Goal: Task Accomplishment & Management: Manage account settings

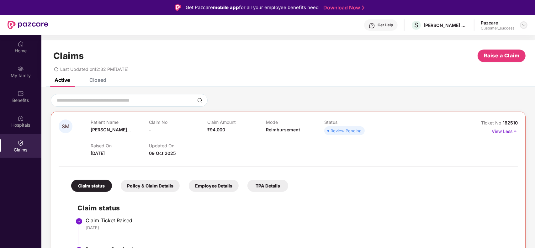
click at [523, 24] on img at bounding box center [523, 25] width 5 height 5
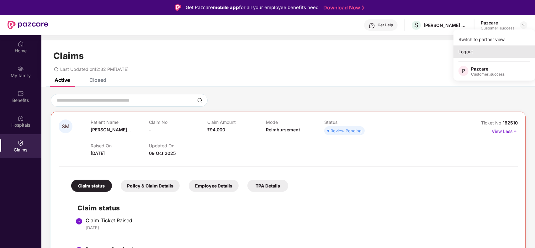
click at [476, 51] on div "Logout" at bounding box center [493, 51] width 81 height 12
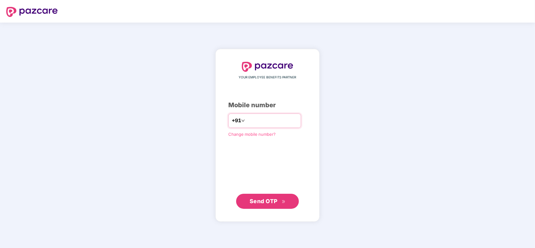
click at [260, 118] on input "number" at bounding box center [271, 121] width 51 height 10
type input "**********"
click at [259, 205] on span "Send OTP" at bounding box center [267, 201] width 36 height 9
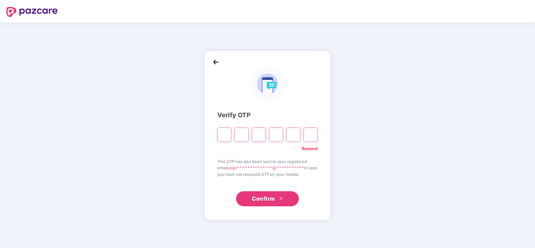
type input "*"
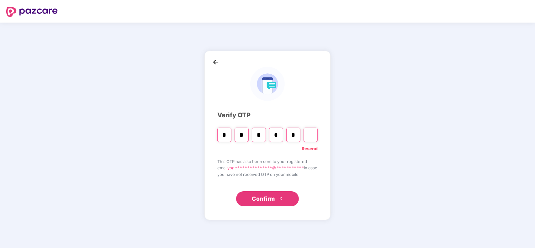
type input "*"
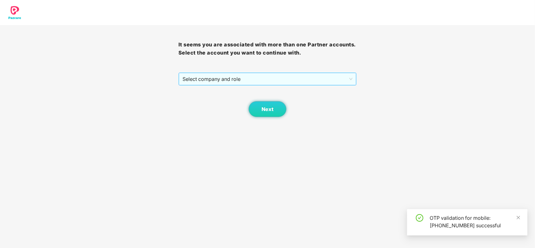
click at [247, 77] on span "Select company and role" at bounding box center [267, 79] width 170 height 12
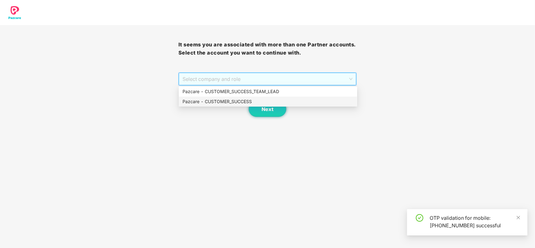
click at [240, 98] on div "Pazcare - CUSTOMER_SUCCESS" at bounding box center [267, 101] width 171 height 7
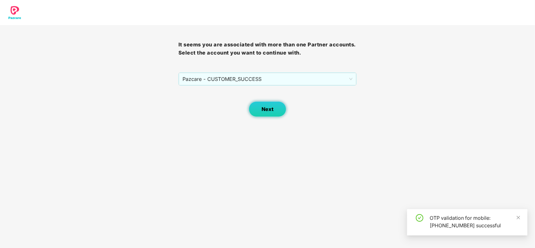
click at [258, 105] on button "Next" at bounding box center [268, 109] width 38 height 16
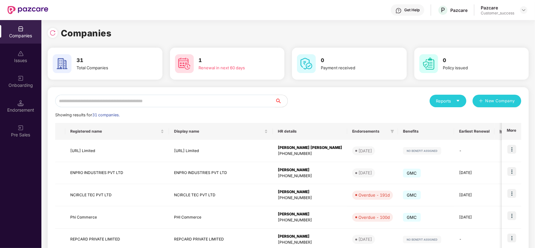
click at [212, 104] on input "text" at bounding box center [165, 101] width 220 height 13
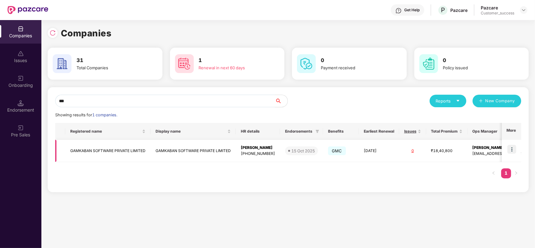
type input "***"
click at [512, 151] on img at bounding box center [511, 149] width 9 height 9
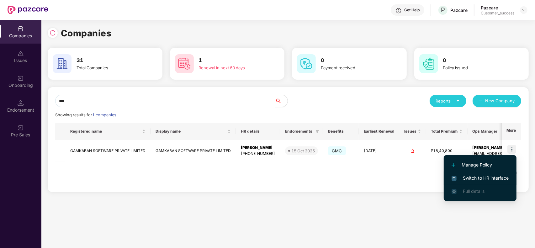
click at [488, 177] on span "Switch to HR interface" at bounding box center [479, 178] width 57 height 7
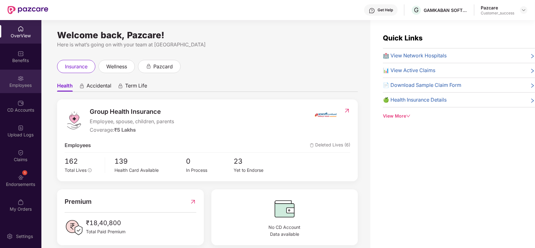
click at [17, 87] on div "Employees" at bounding box center [20, 85] width 41 height 6
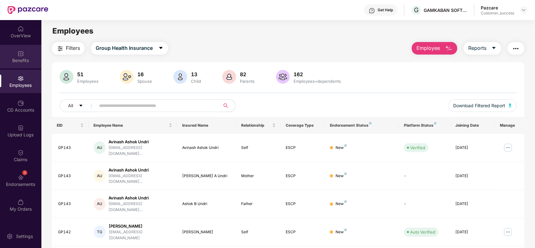
click at [23, 60] on div "Benefits" at bounding box center [20, 60] width 41 height 6
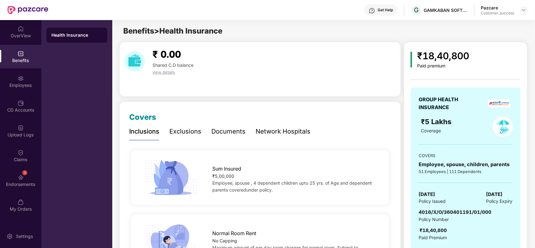
click at [220, 131] on div "Documents" at bounding box center [228, 132] width 34 height 10
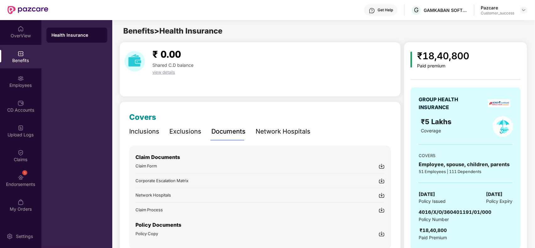
click at [336, 110] on div "Covers Inclusions Exclusions Documents Network Hospitals Sum Insured ₹5,00,000 …" at bounding box center [259, 185] width 281 height 167
click at [381, 231] on img at bounding box center [381, 234] width 6 height 6
click at [522, 10] on img at bounding box center [523, 10] width 5 height 5
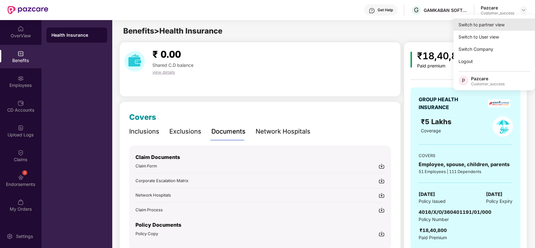
click at [491, 26] on div "Switch to partner view" at bounding box center [493, 24] width 81 height 12
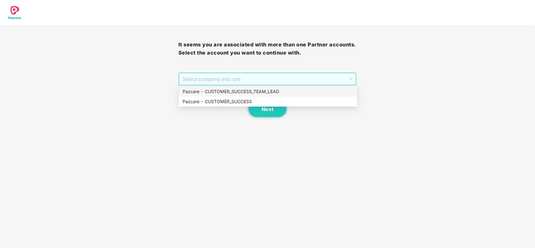
click at [237, 83] on span "Select company and role" at bounding box center [267, 79] width 170 height 12
click at [238, 103] on div "Pazcare - CUSTOMER_SUCCESS" at bounding box center [267, 101] width 171 height 7
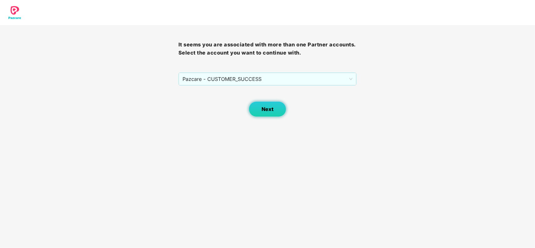
click at [281, 105] on button "Next" at bounding box center [268, 109] width 38 height 16
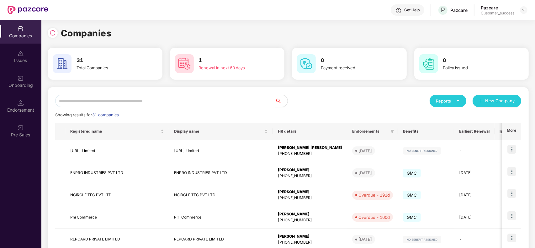
click at [129, 101] on input "text" at bounding box center [165, 101] width 220 height 13
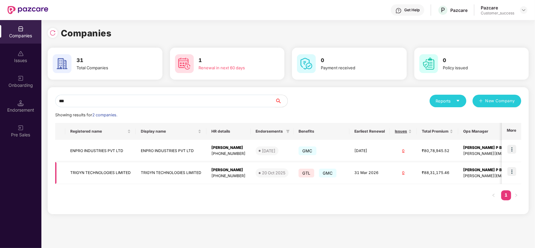
type input "***"
click at [513, 170] on img at bounding box center [511, 171] width 9 height 9
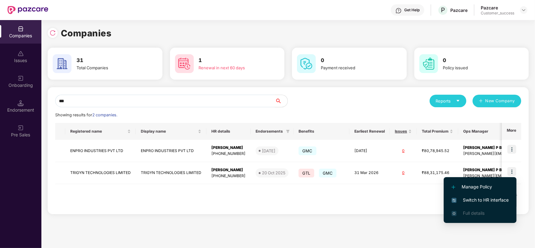
click at [478, 202] on span "Switch to HR interface" at bounding box center [479, 200] width 57 height 7
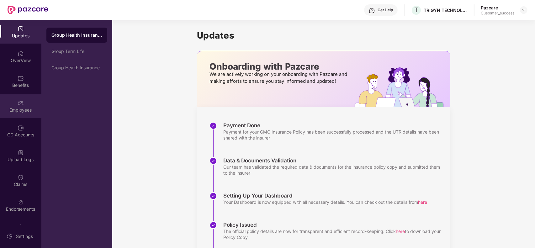
click at [21, 108] on div "Employees" at bounding box center [20, 110] width 41 height 6
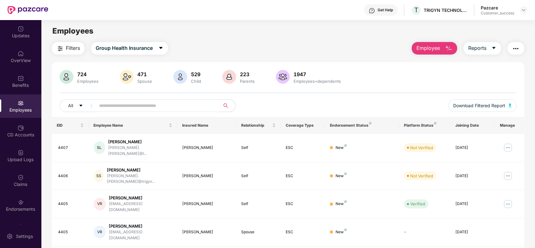
click at [138, 103] on input "text" at bounding box center [155, 105] width 113 height 9
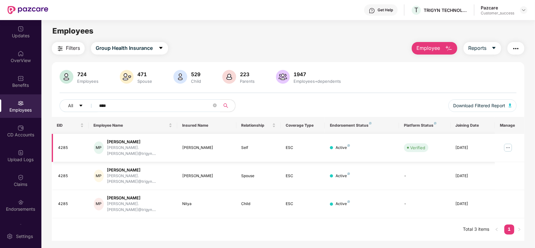
type input "****"
click at [509, 146] on img at bounding box center [508, 148] width 10 height 10
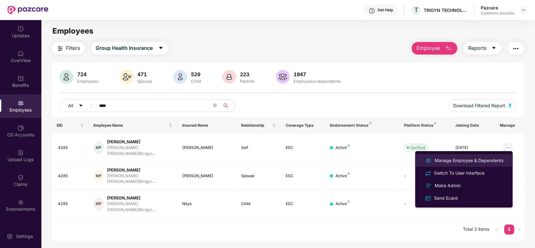
click at [467, 165] on li "Manage Employee & Dependents" at bounding box center [463, 160] width 97 height 13
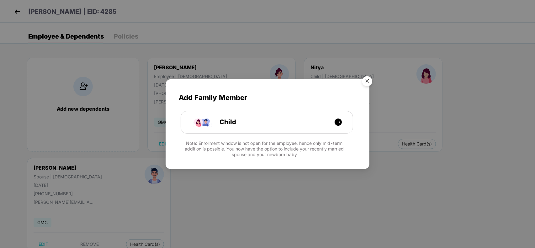
click at [367, 81] on img "Close" at bounding box center [367, 82] width 18 height 18
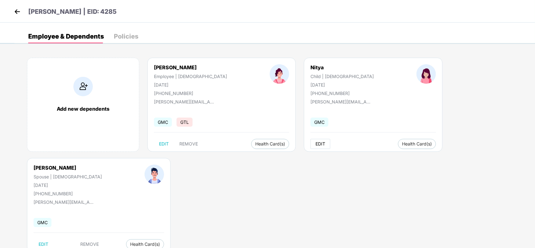
click at [315, 144] on span "EDIT" at bounding box center [320, 143] width 10 height 5
select select "*****"
select select "******"
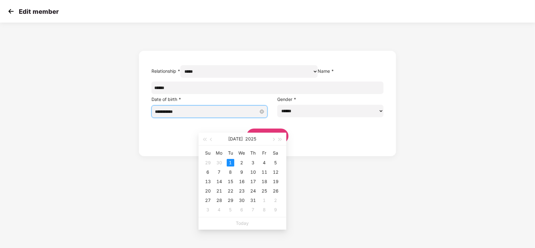
click at [229, 115] on input "**********" at bounding box center [206, 111] width 103 height 7
click at [234, 137] on button "Jul" at bounding box center [235, 139] width 14 height 13
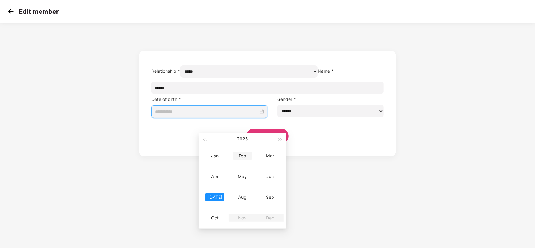
click at [245, 156] on div "Feb" at bounding box center [242, 156] width 19 height 8
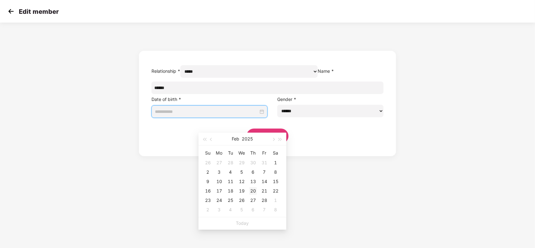
click at [251, 192] on div "20" at bounding box center [253, 191] width 8 height 8
click at [223, 115] on input "**********" at bounding box center [206, 111] width 103 height 7
click at [249, 140] on button "2025" at bounding box center [247, 139] width 11 height 13
click at [242, 158] on div "2020" at bounding box center [242, 156] width 19 height 8
type input "**********"
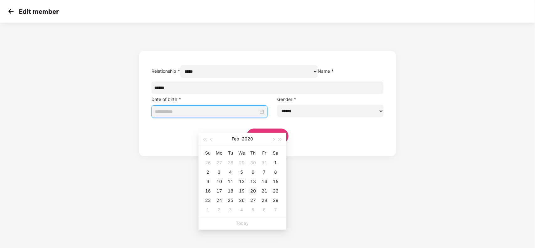
click at [254, 192] on div "20" at bounding box center [253, 191] width 8 height 8
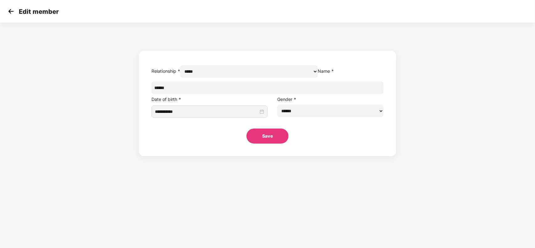
click at [276, 144] on button "Save" at bounding box center [267, 136] width 42 height 15
click at [278, 144] on button "Save" at bounding box center [267, 136] width 42 height 15
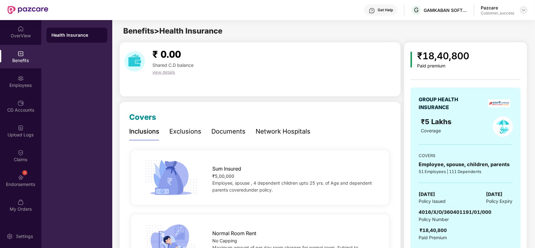
click at [521, 10] on img at bounding box center [523, 10] width 5 height 5
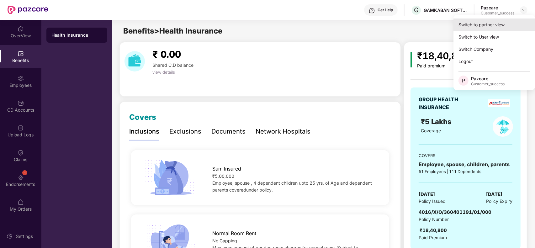
click at [487, 26] on div "Switch to partner view" at bounding box center [493, 24] width 81 height 12
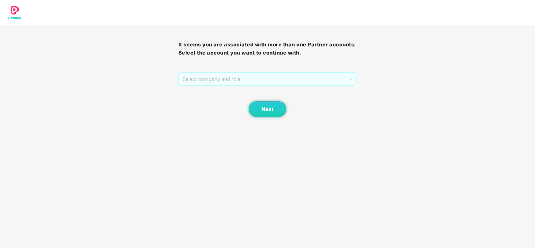
click at [282, 79] on span "Select company and role" at bounding box center [267, 79] width 170 height 12
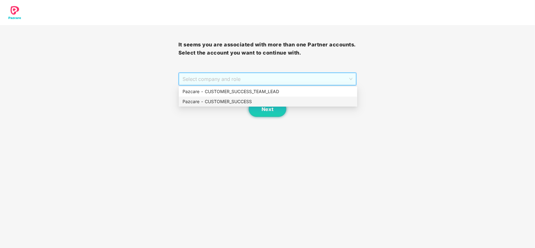
click at [248, 100] on div "Pazcare - CUSTOMER_SUCCESS" at bounding box center [267, 101] width 171 height 7
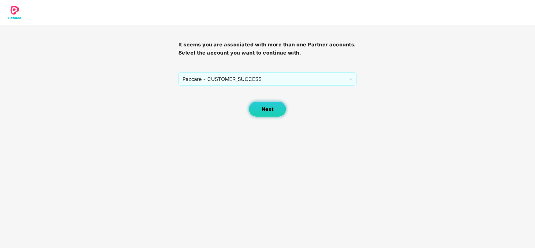
click at [261, 106] on button "Next" at bounding box center [268, 109] width 38 height 16
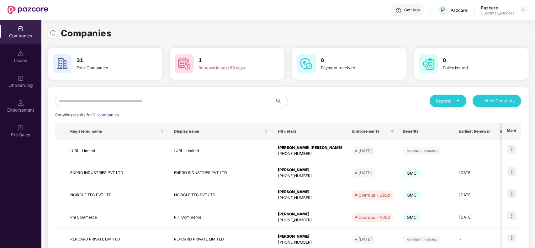
click at [234, 98] on input "text" at bounding box center [165, 101] width 220 height 13
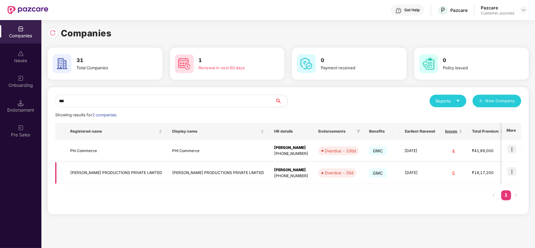
type input "***"
click at [510, 169] on img at bounding box center [511, 171] width 9 height 9
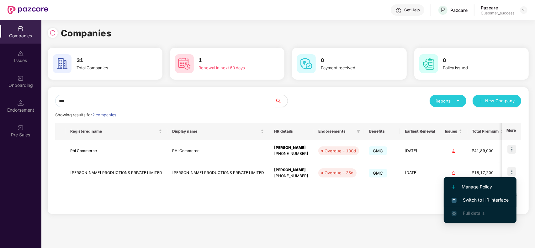
click at [474, 195] on li "Switch to HR interface" at bounding box center [479, 199] width 73 height 13
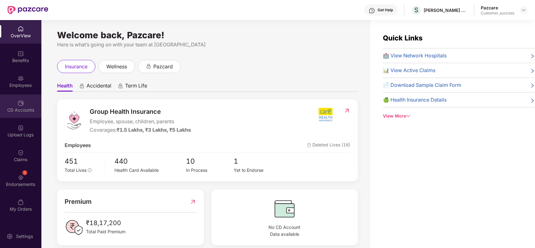
click at [19, 109] on div "CD Accounts" at bounding box center [20, 110] width 41 height 6
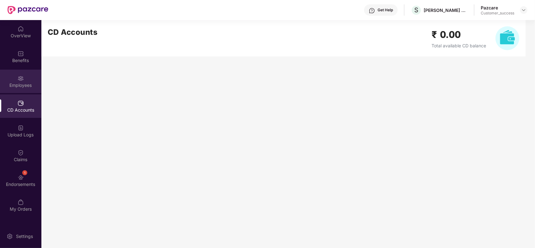
click at [18, 76] on img at bounding box center [21, 78] width 6 height 6
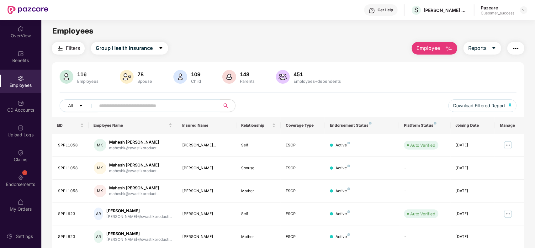
click at [150, 109] on input "text" at bounding box center [155, 105] width 113 height 9
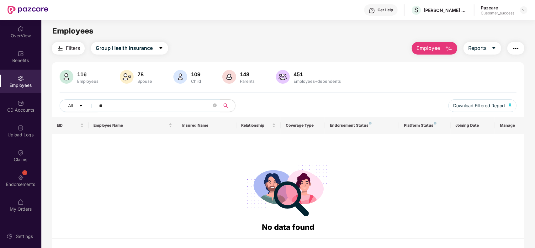
type input "*"
type input "****"
click at [479, 108] on span "Download Filtered Report" at bounding box center [479, 105] width 52 height 7
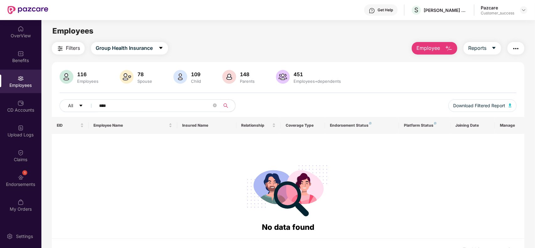
click at [103, 108] on input "****" at bounding box center [155, 105] width 113 height 9
